Goal: Communication & Community: Answer question/provide support

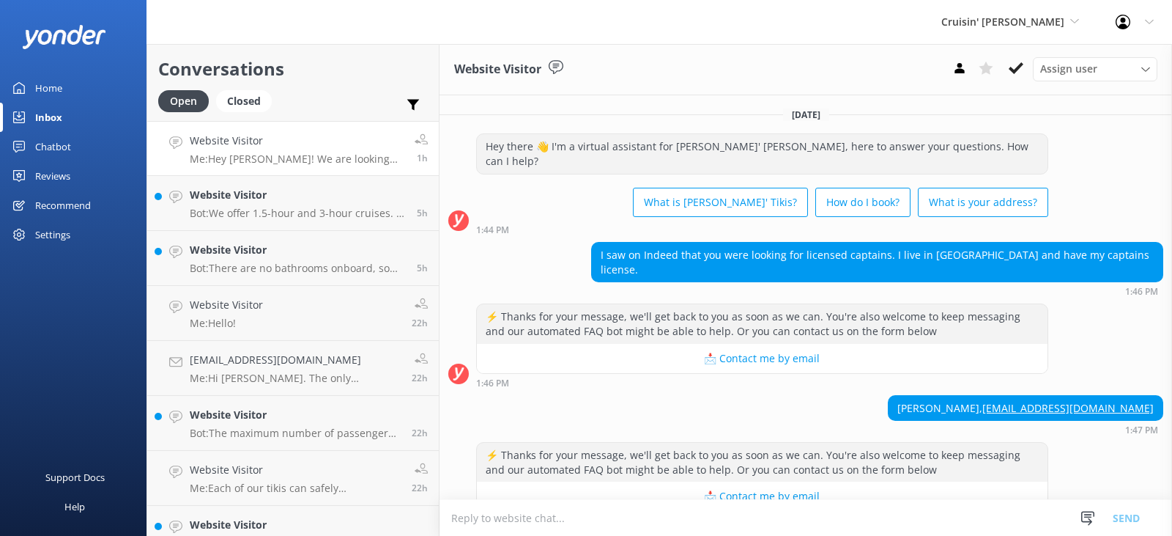
scroll to position [129, 0]
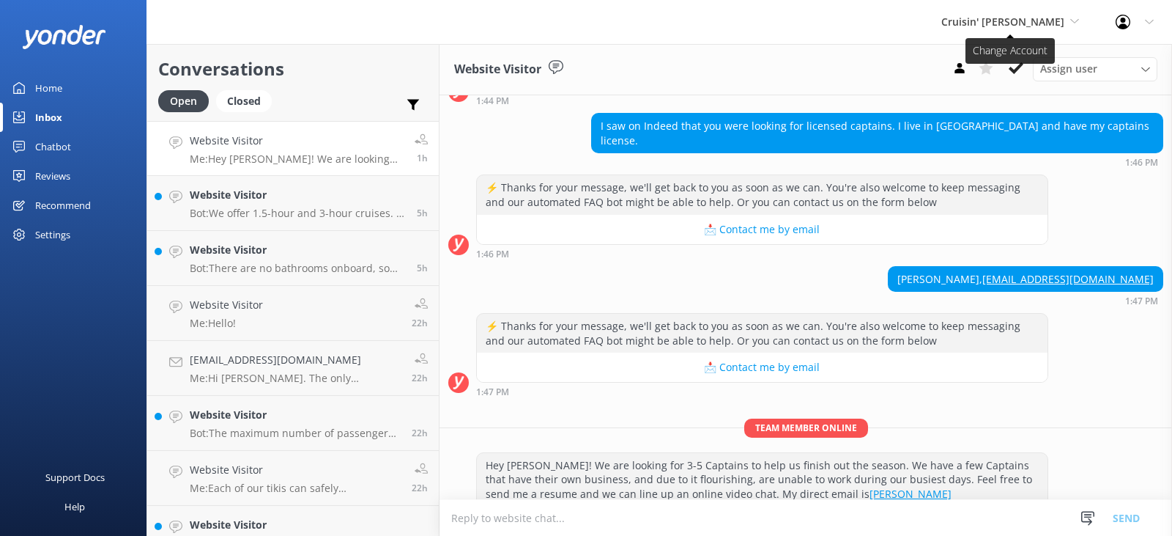
click at [985, 23] on span "Cruisin' [PERSON_NAME]" at bounding box center [1003, 22] width 123 height 14
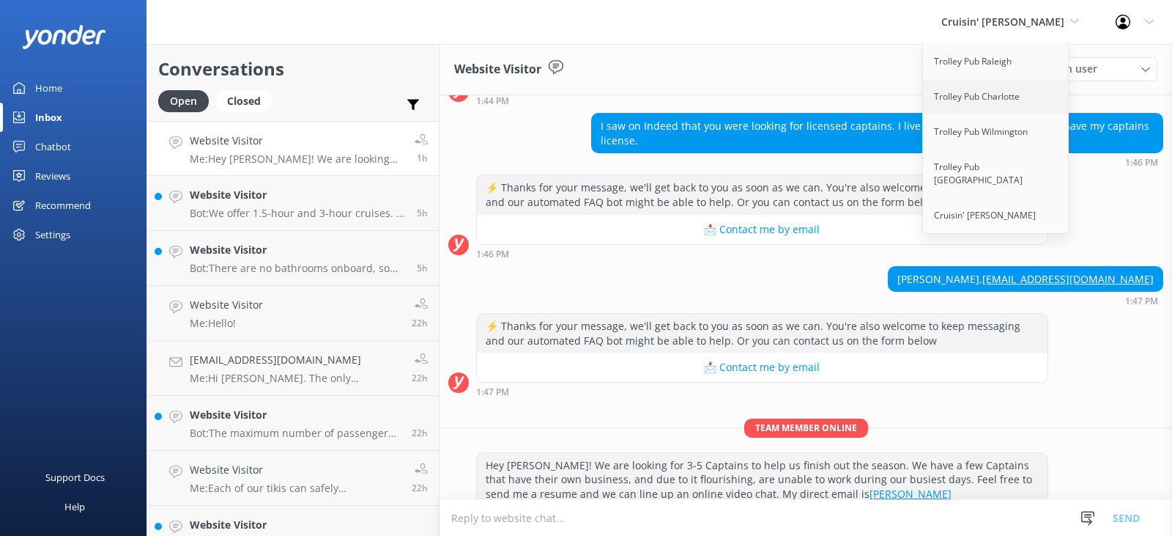
click at [980, 89] on link "Trolley Pub Charlotte" at bounding box center [996, 96] width 147 height 35
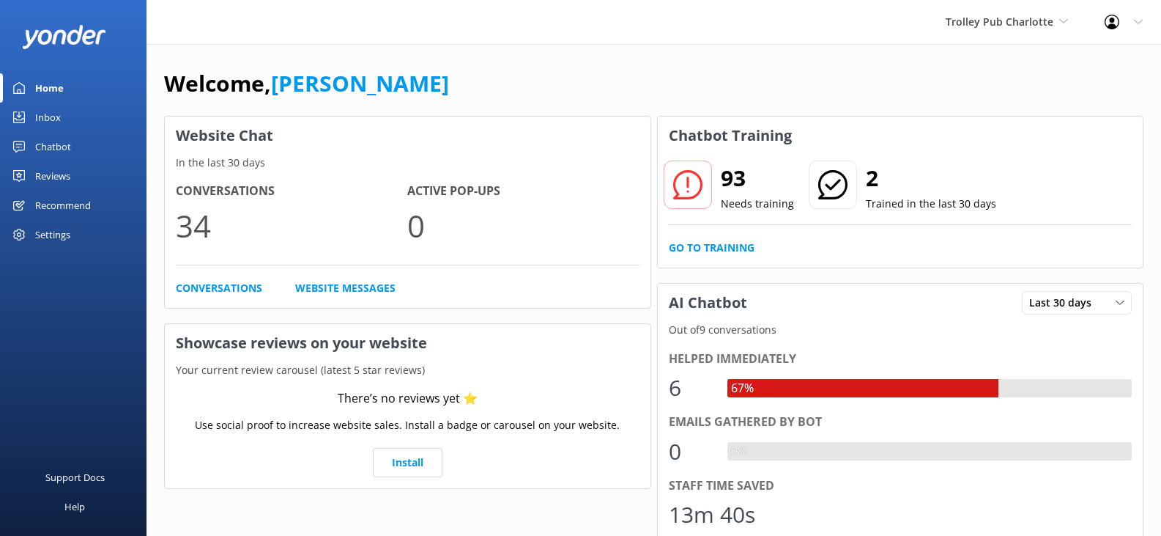
click at [44, 114] on div "Inbox" at bounding box center [48, 117] width 26 height 29
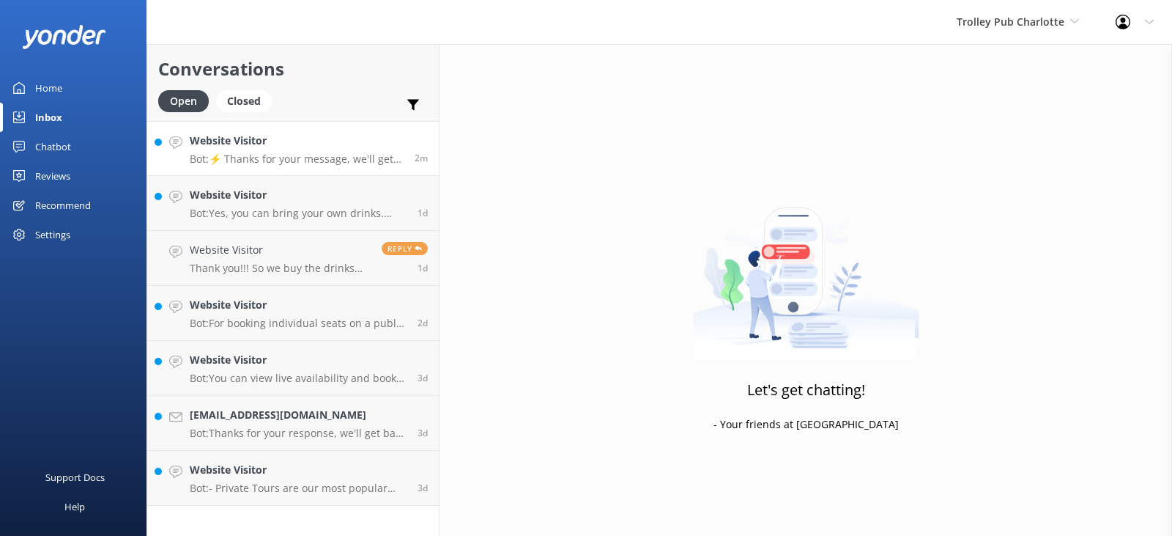
click at [284, 159] on p "Bot: ⚡ Thanks for your message, we'll get back to you as soon as we can. You're…" at bounding box center [297, 158] width 214 height 13
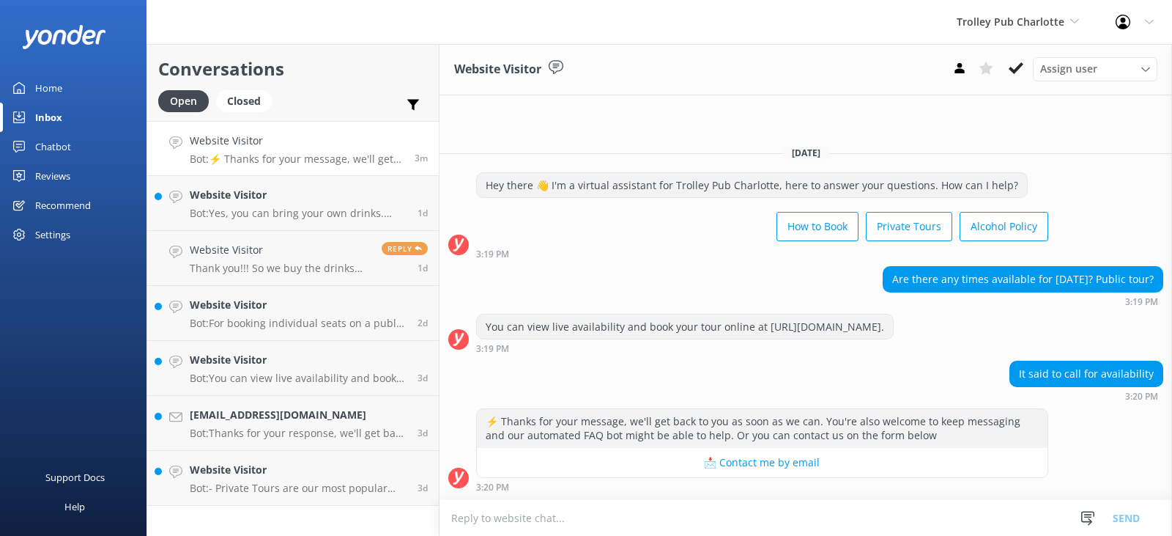
click at [532, 525] on textarea at bounding box center [806, 518] width 733 height 36
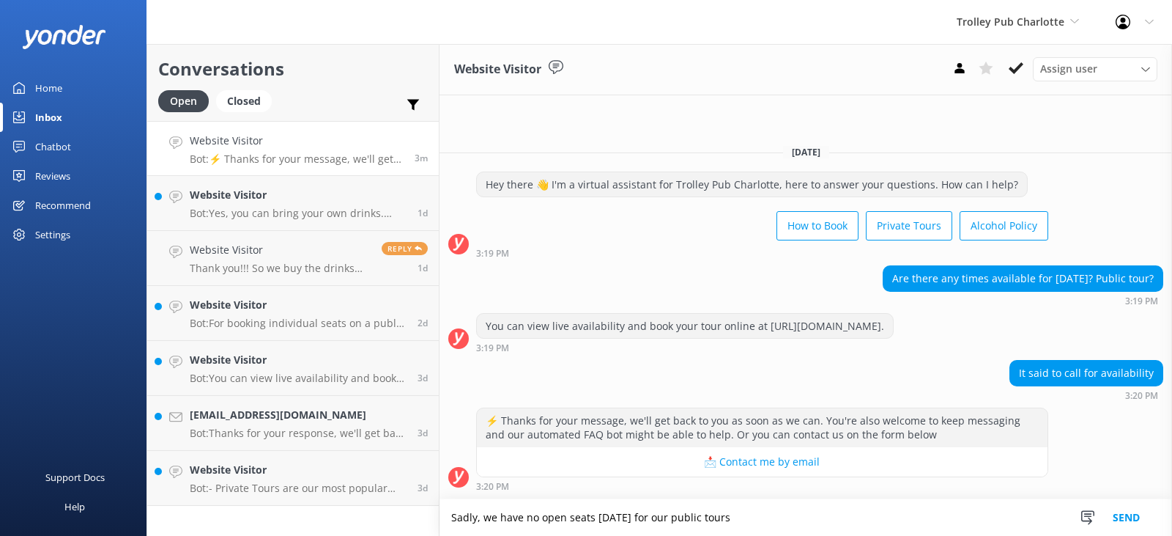
type textarea "Sadly, we have no open seats [DATE] for our public tours"
click at [1124, 521] on button "Send" at bounding box center [1126, 517] width 55 height 37
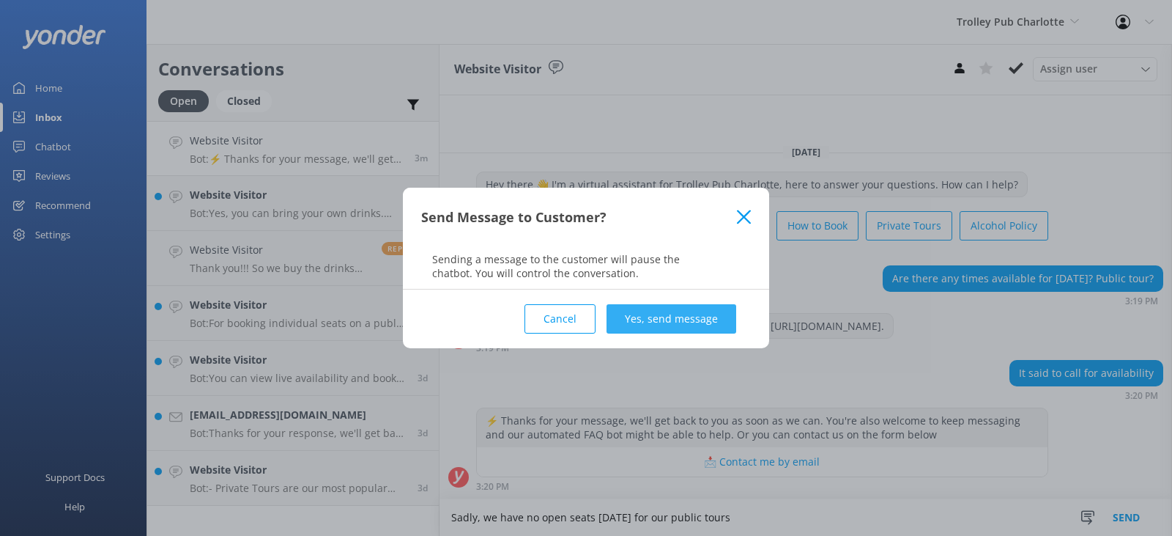
click at [670, 327] on button "Yes, send message" at bounding box center [672, 318] width 130 height 29
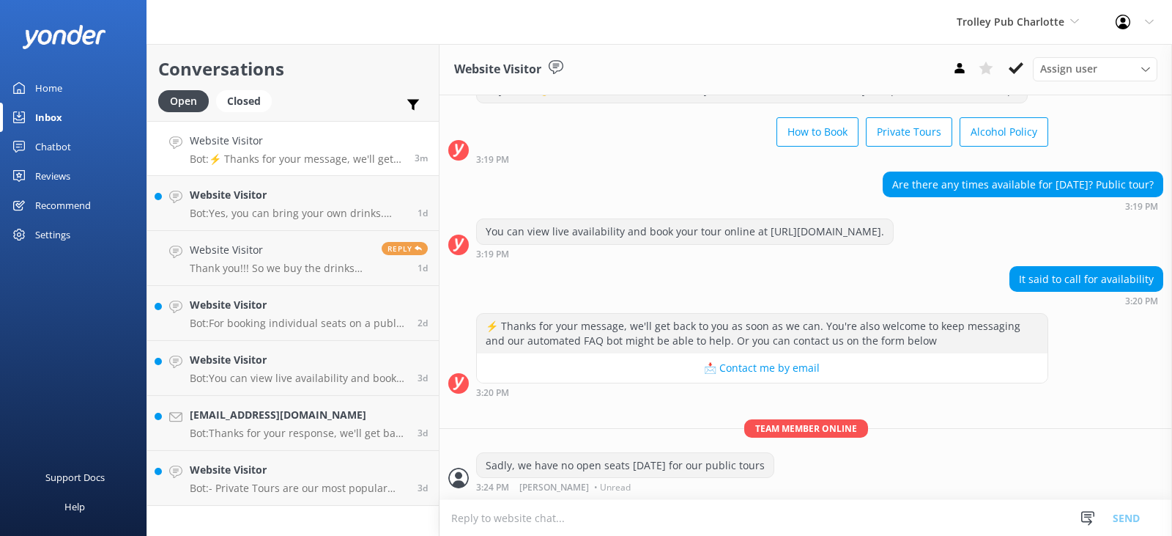
scroll to position [71, 0]
